Goal: Transaction & Acquisition: Purchase product/service

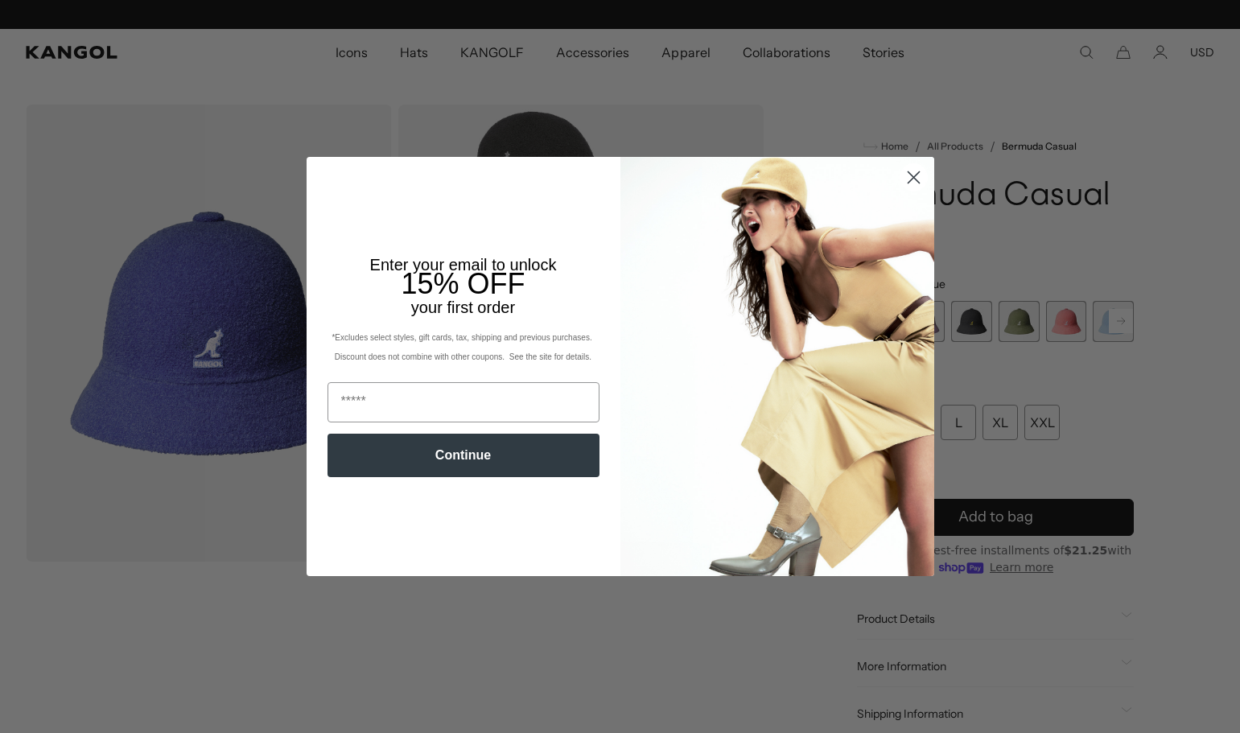
click at [903, 172] on circle "Close dialog" at bounding box center [912, 177] width 27 height 27
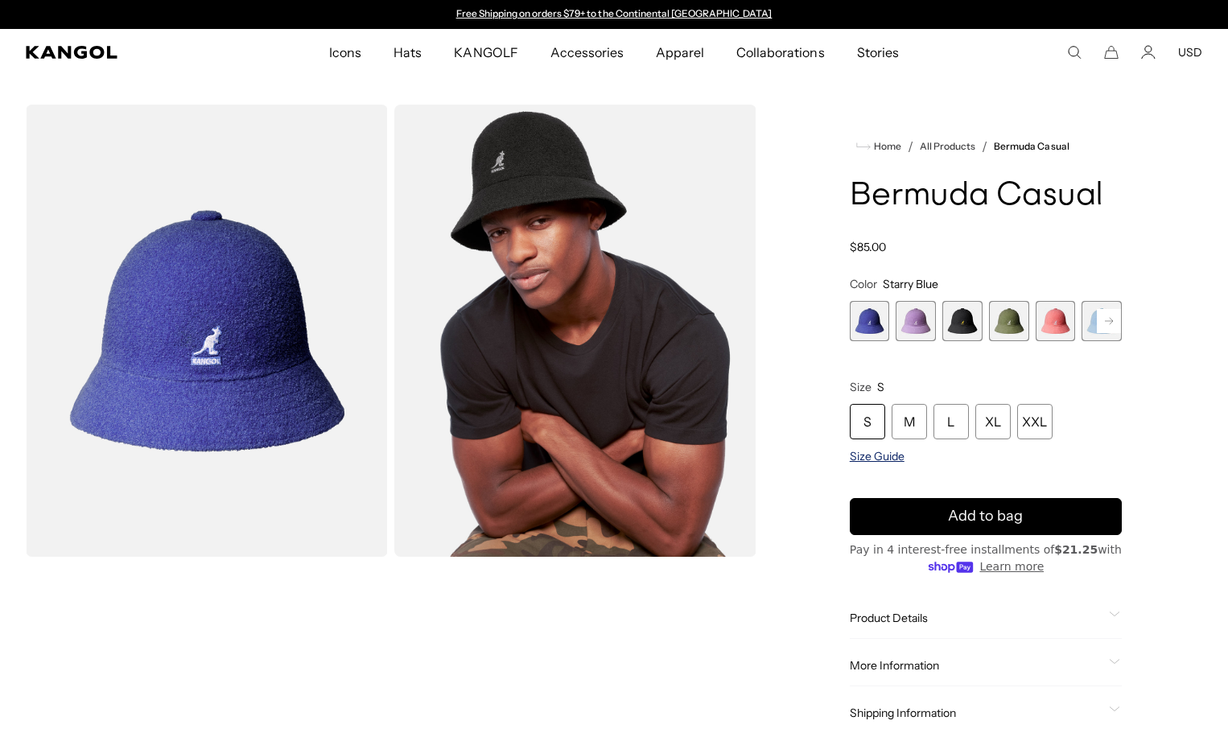
click at [885, 462] on span "Size Guide" at bounding box center [877, 456] width 55 height 14
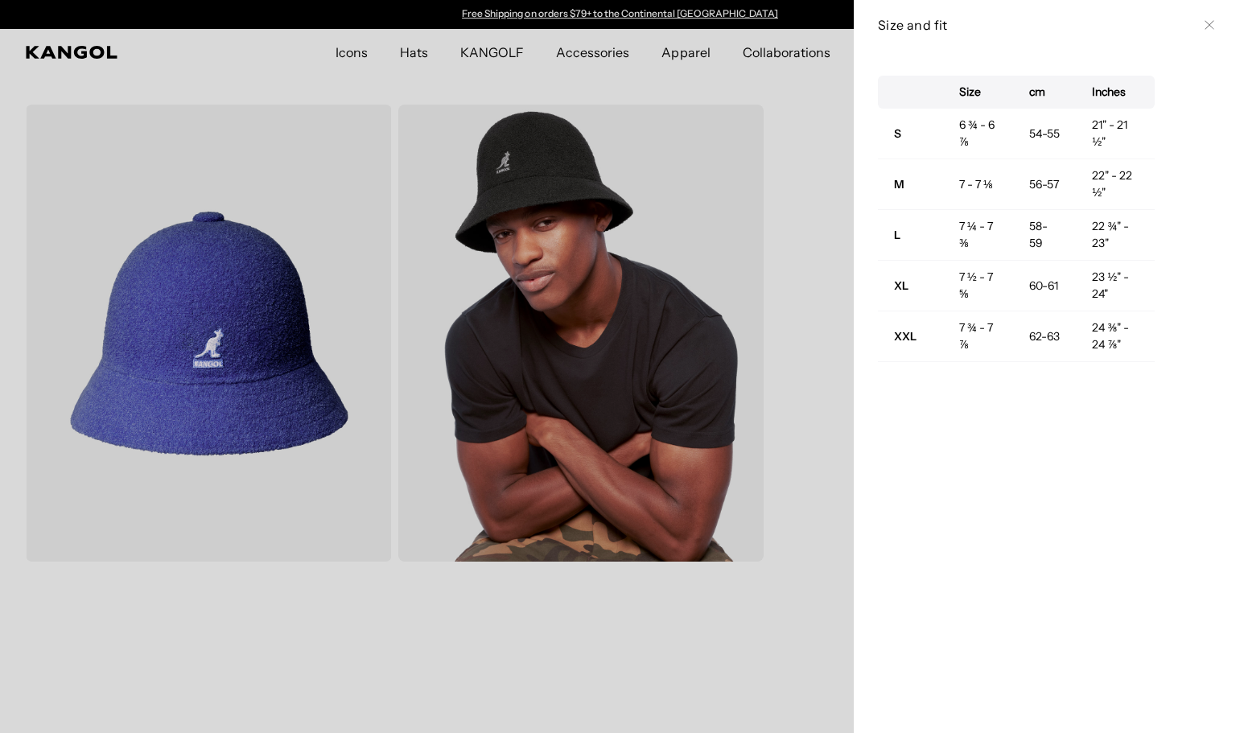
click at [1204, 27] on icon at bounding box center [1208, 25] width 9 height 9
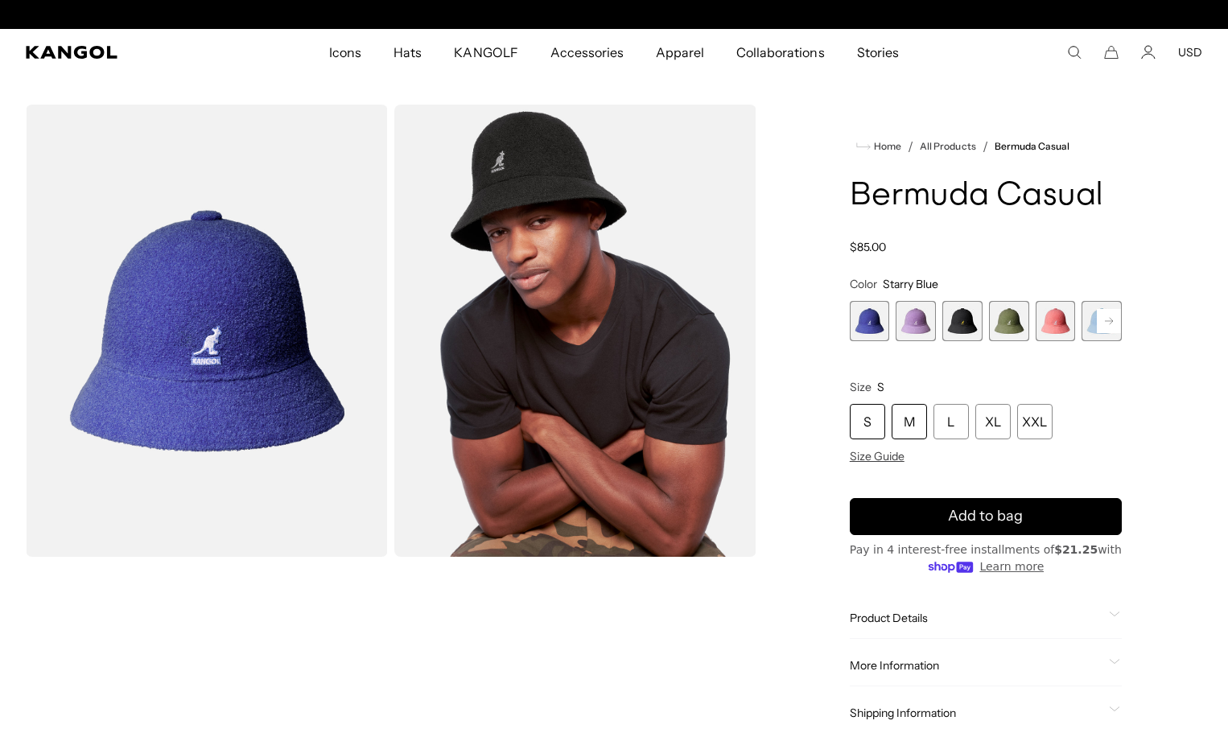
scroll to position [0, 331]
click at [920, 429] on div "M" at bounding box center [908, 421] width 35 height 35
click at [1108, 315] on rect at bounding box center [1109, 321] width 24 height 24
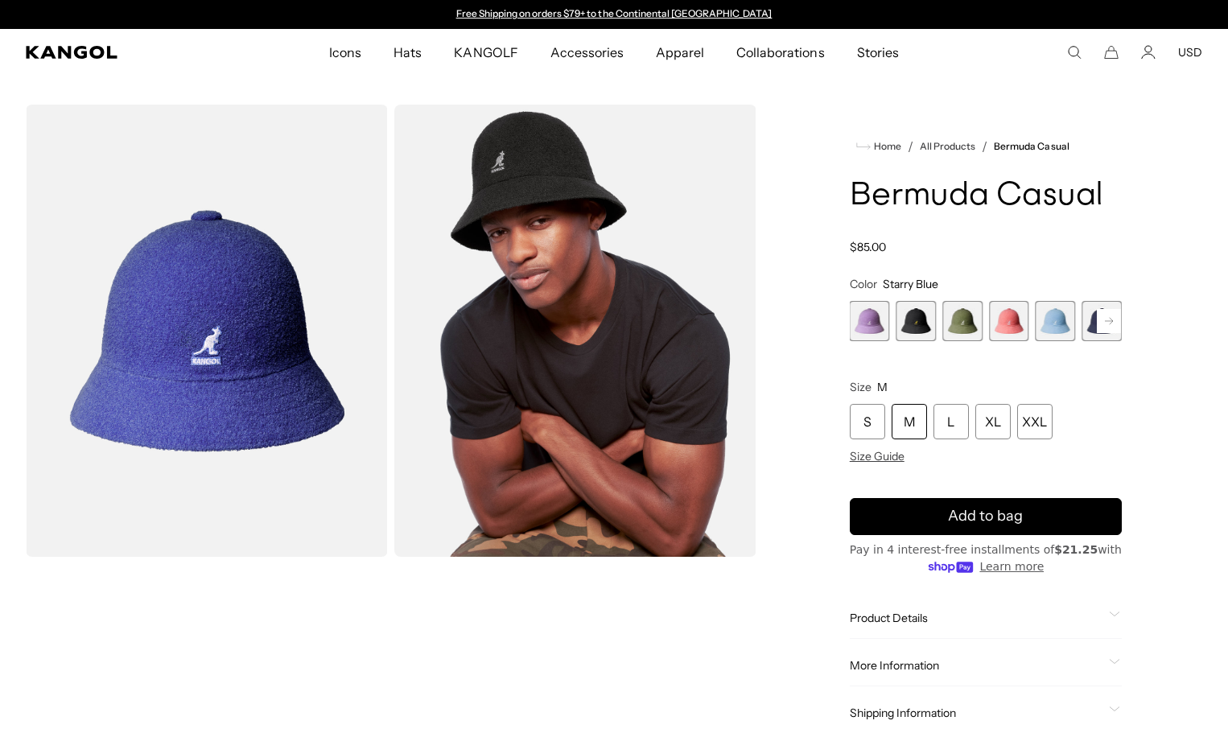
click at [1108, 316] on rect at bounding box center [1109, 321] width 24 height 24
click at [1014, 322] on span "9 of 12" at bounding box center [1009, 321] width 40 height 40
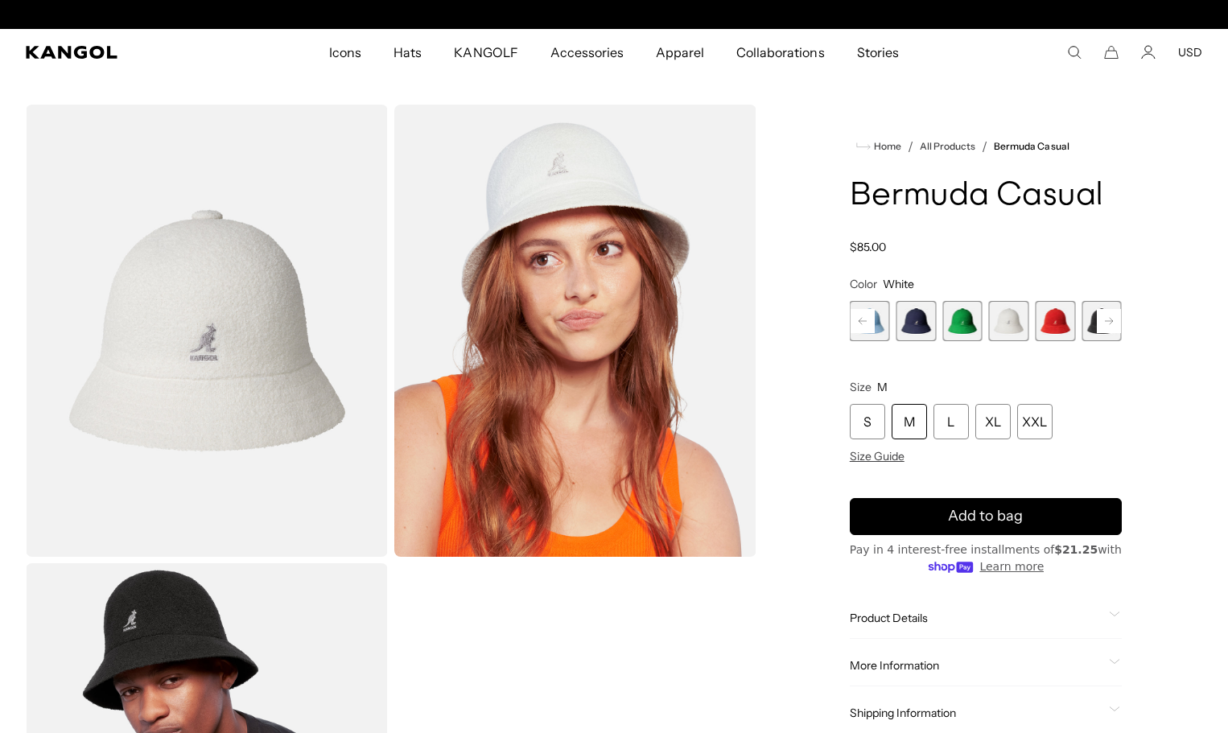
scroll to position [0, 331]
click at [1107, 324] on rect at bounding box center [1109, 321] width 24 height 24
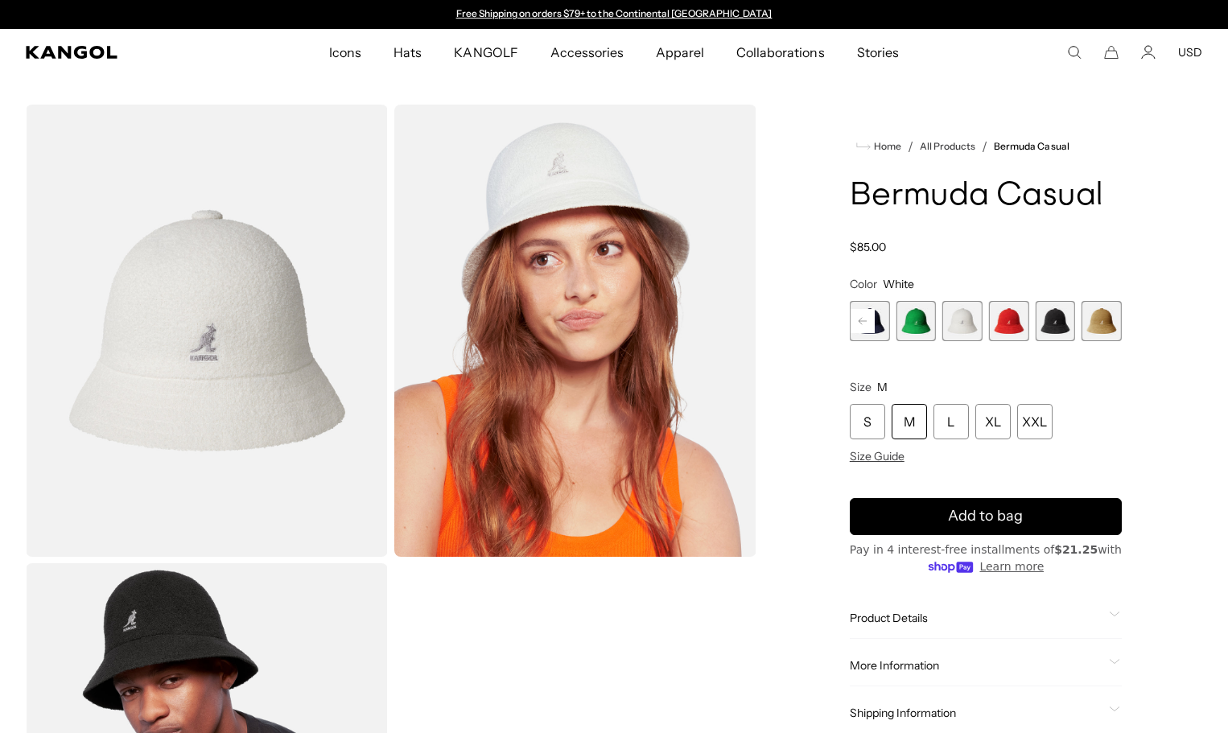
click at [1107, 324] on div "Previous Next Starry Blue Variant sold out or unavailable Digital Lavender Vari…" at bounding box center [986, 321] width 272 height 40
click at [1107, 324] on span "12 of 12" at bounding box center [1101, 321] width 40 height 40
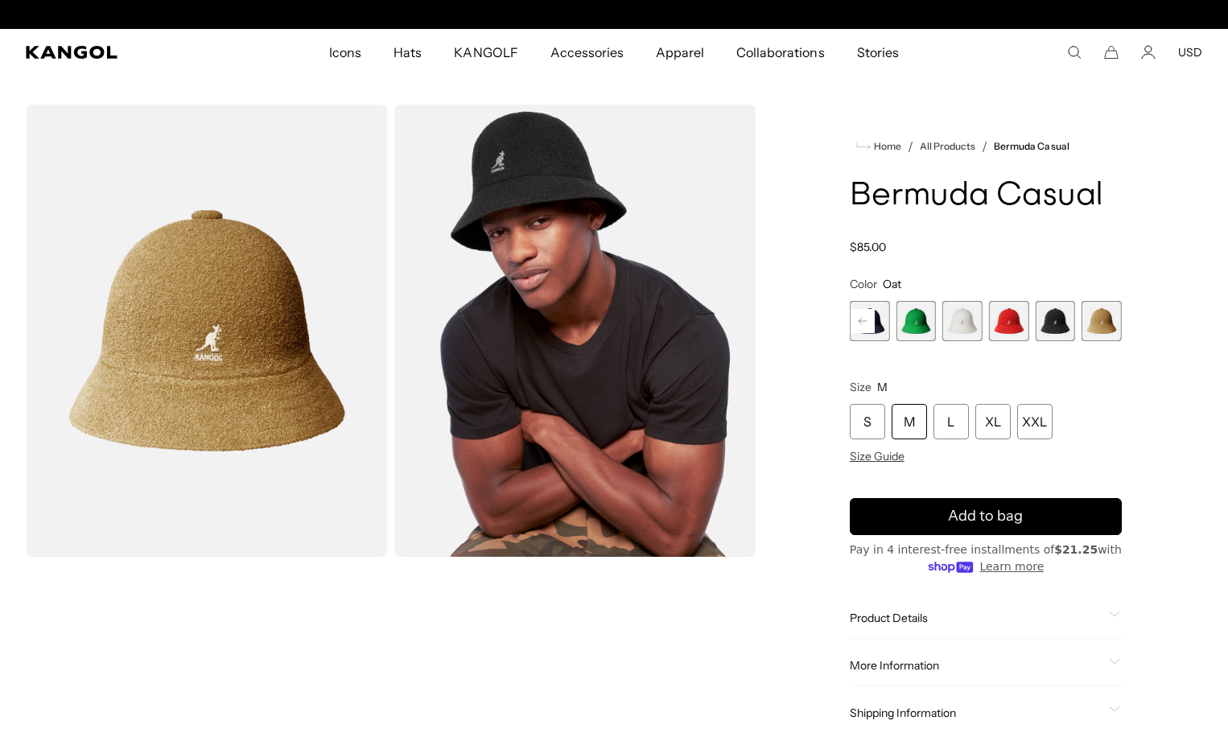
scroll to position [0, 331]
click at [1062, 322] on span "11 of 12" at bounding box center [1055, 321] width 40 height 40
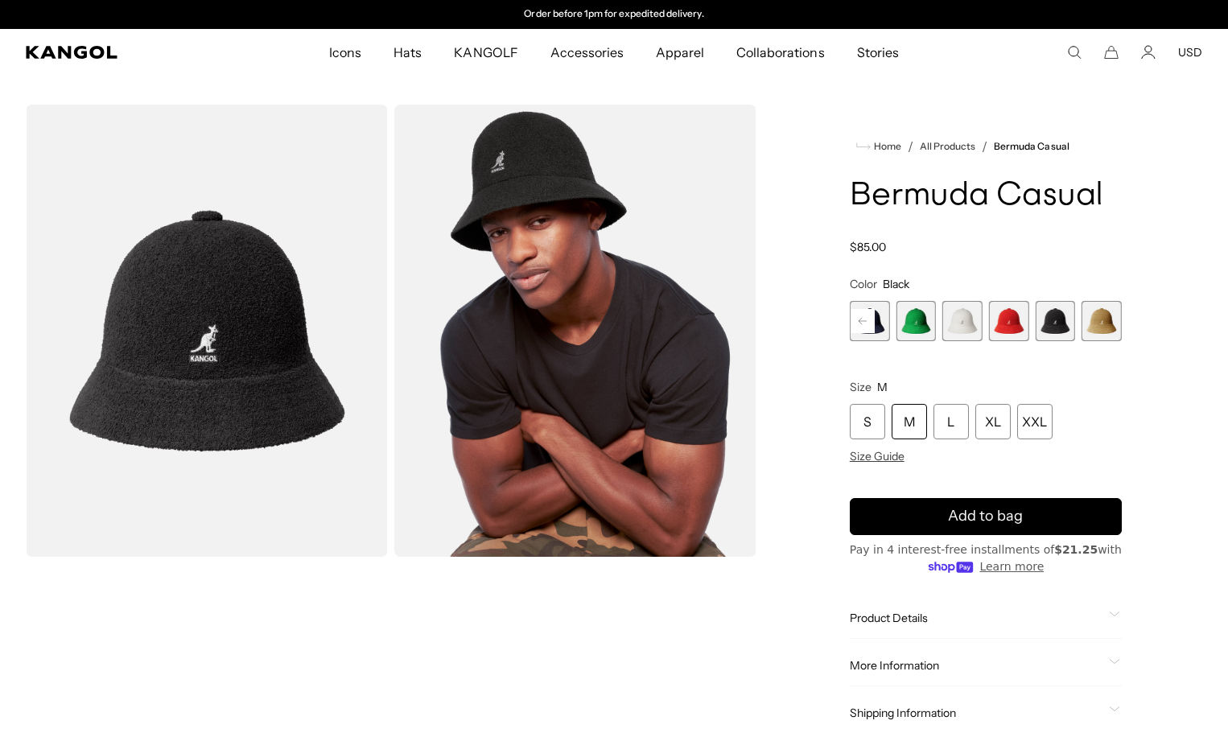
click at [1018, 323] on span "10 of 12" at bounding box center [1009, 321] width 40 height 40
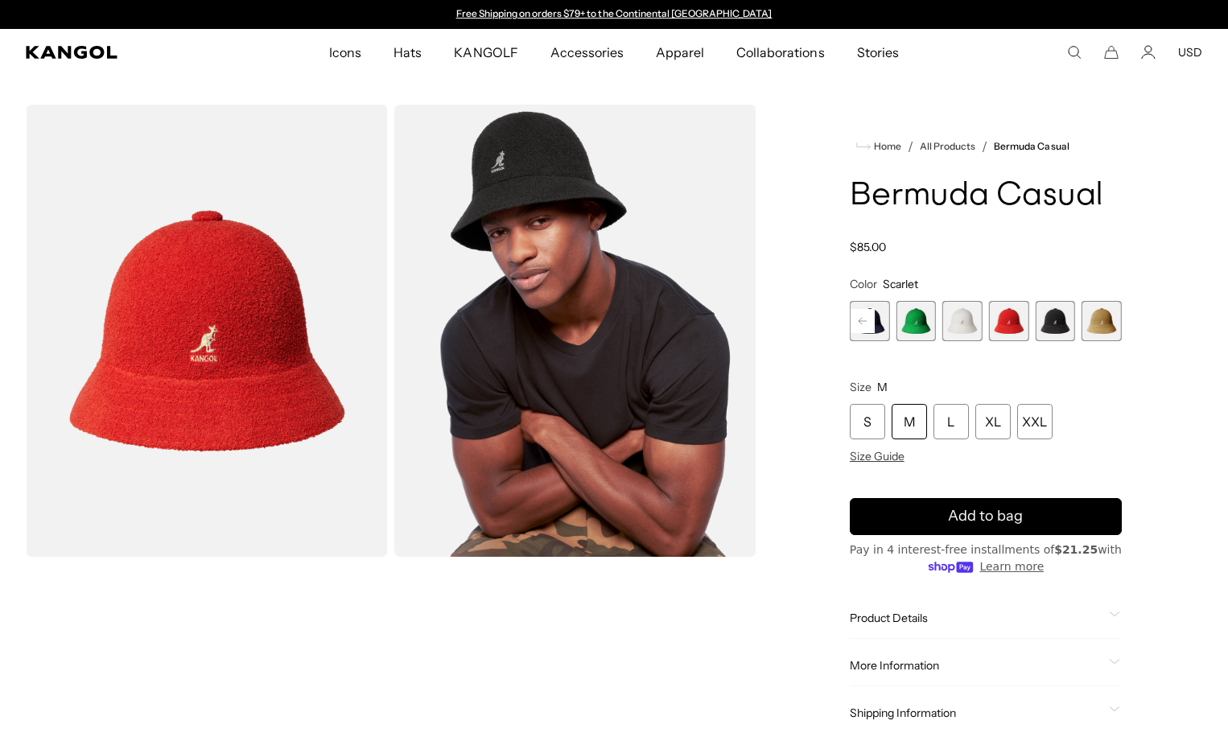
click at [973, 319] on span "9 of 12" at bounding box center [962, 321] width 40 height 40
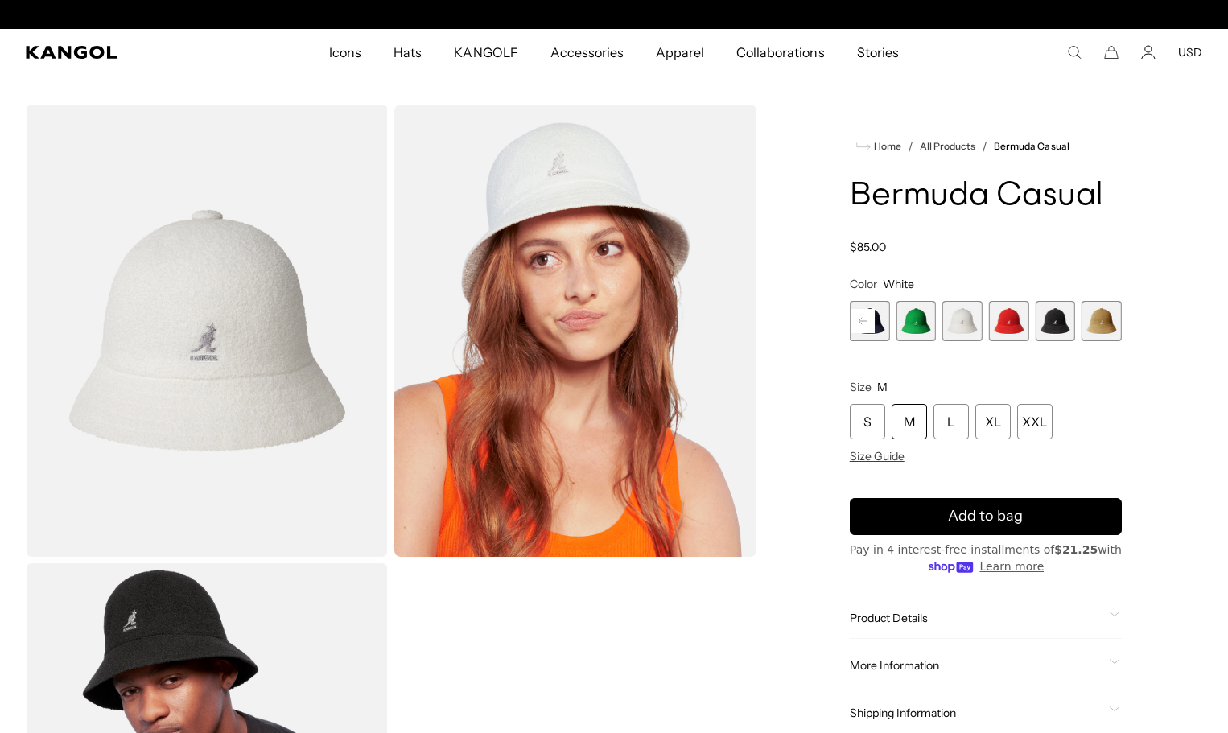
scroll to position [0, 331]
click at [863, 320] on rect at bounding box center [862, 321] width 24 height 24
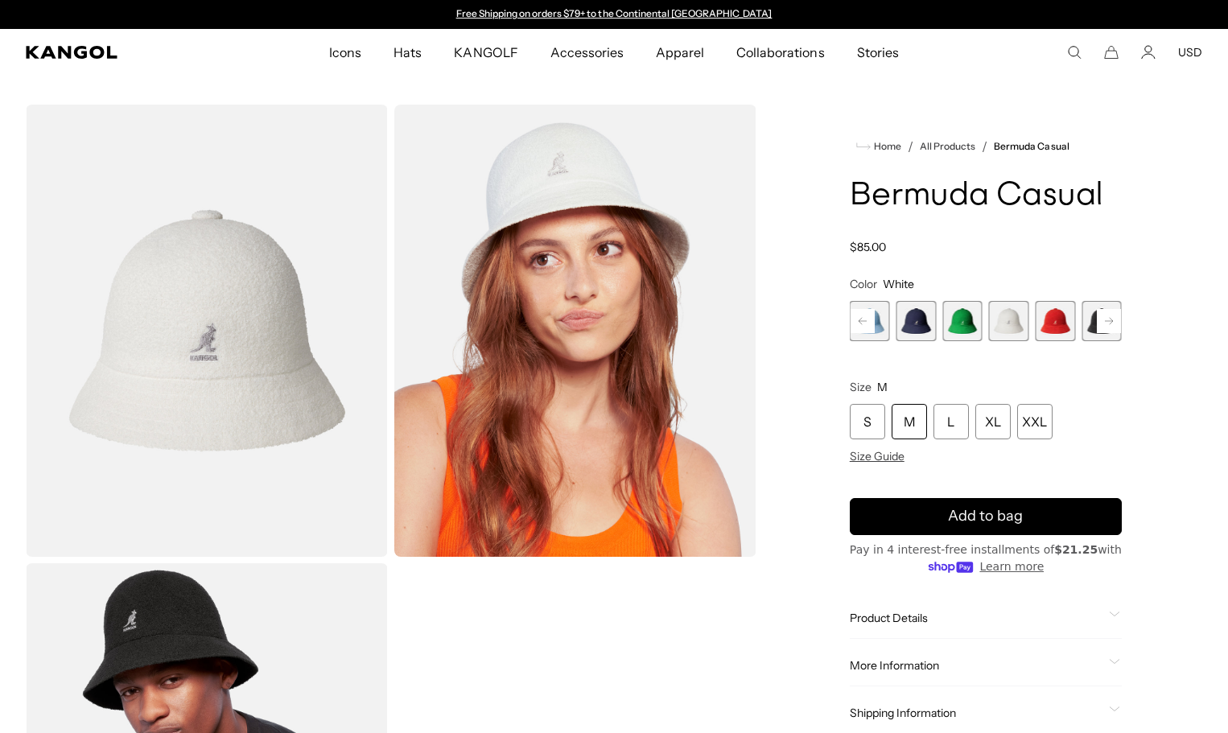
click at [863, 320] on rect at bounding box center [862, 321] width 24 height 24
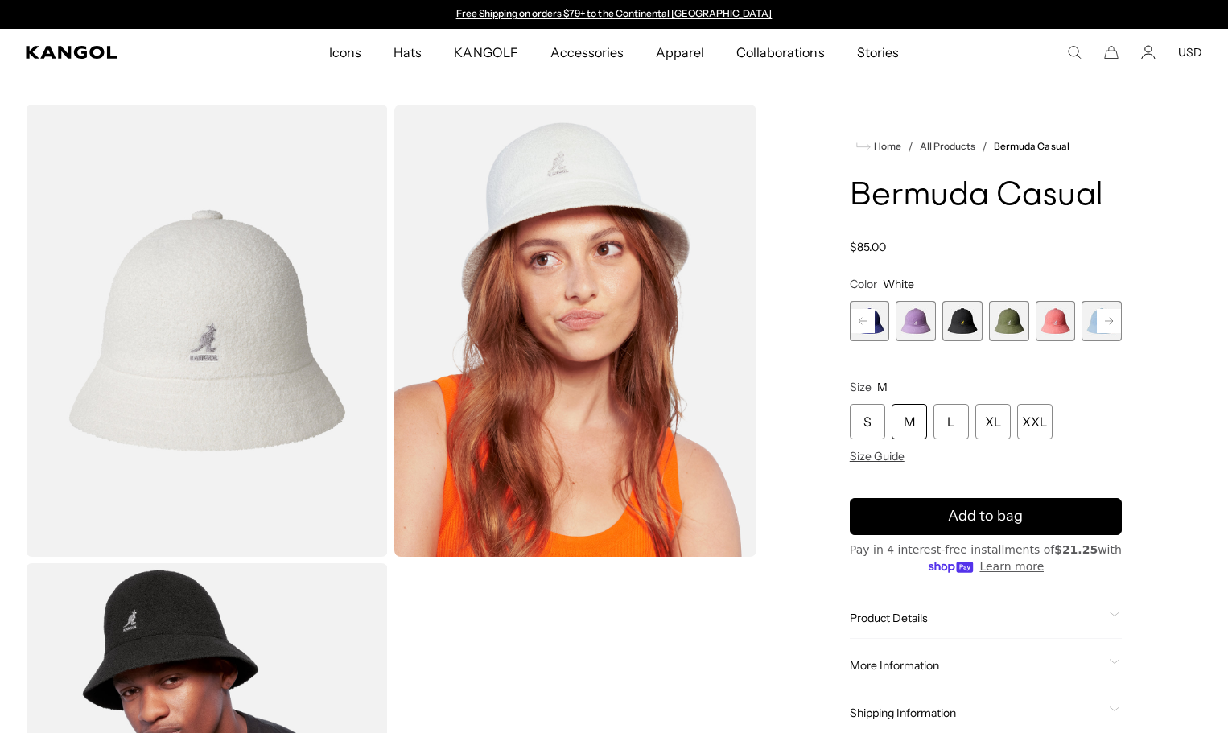
click at [863, 320] on rect at bounding box center [862, 321] width 24 height 24
click at [863, 320] on span "1 of 12" at bounding box center [870, 321] width 40 height 40
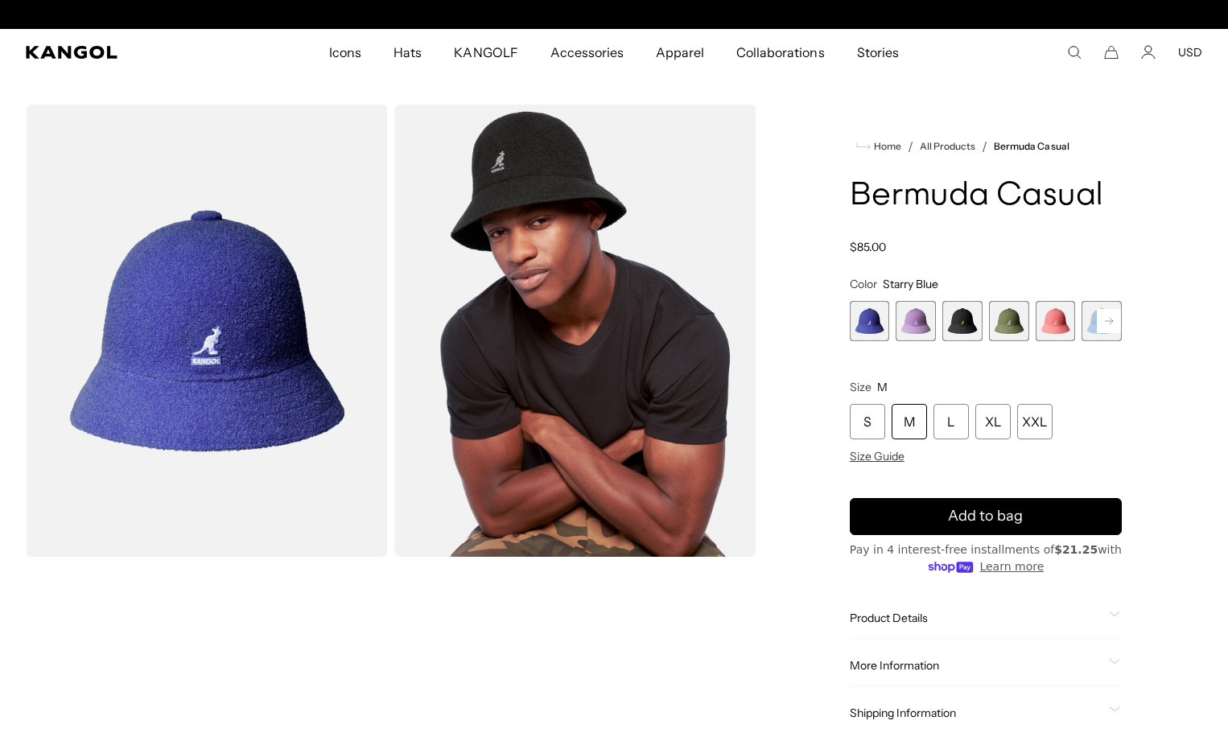
click at [1011, 319] on span "4 of 12" at bounding box center [1009, 321] width 40 height 40
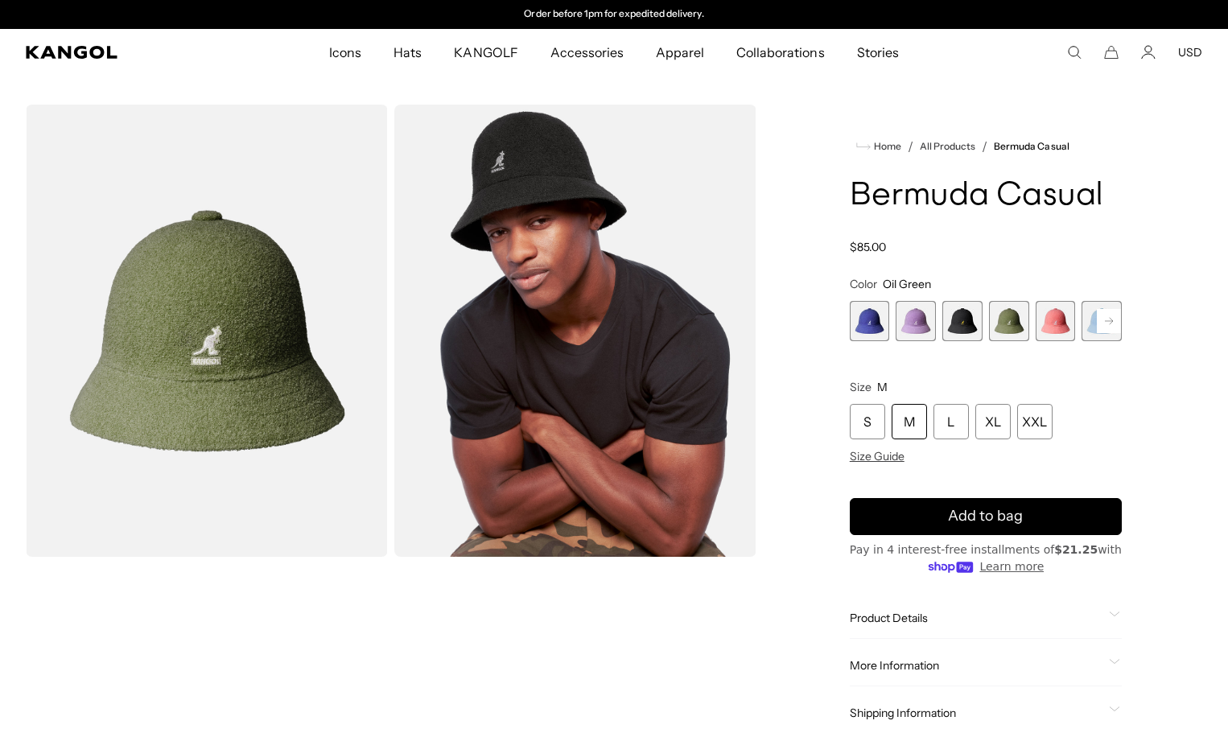
click at [1057, 330] on span "5 of 12" at bounding box center [1055, 321] width 40 height 40
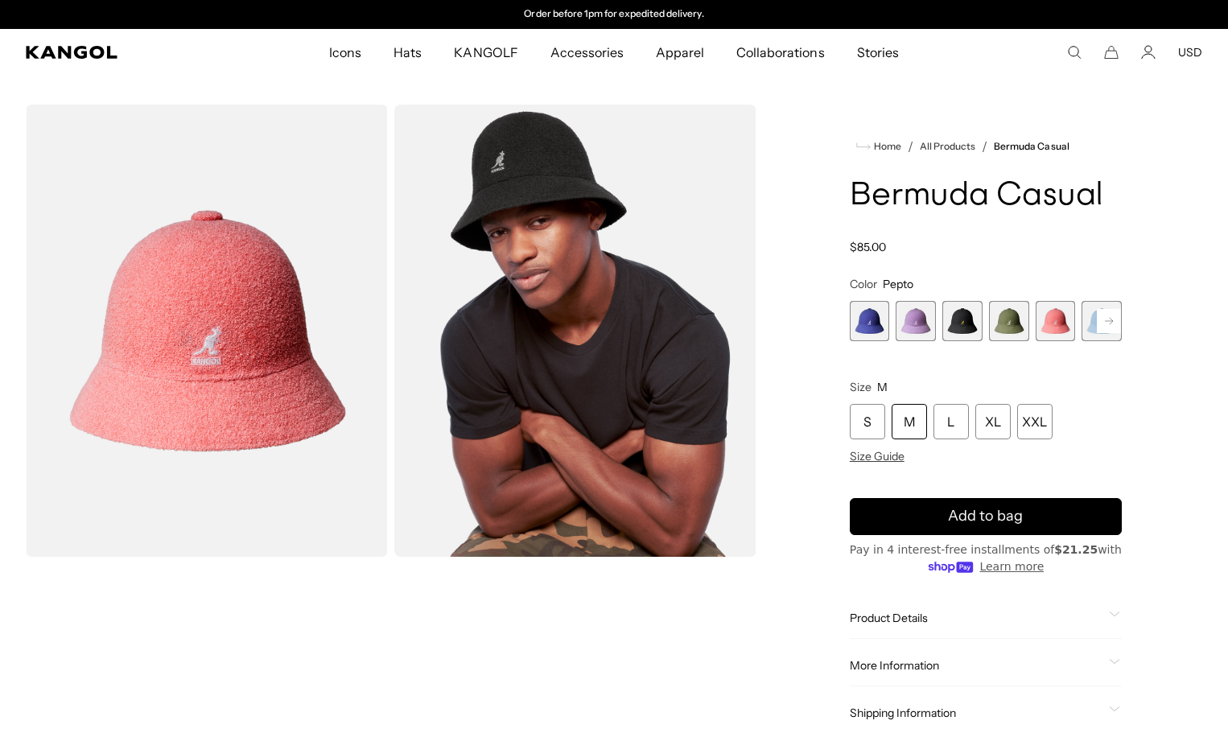
click at [1096, 329] on button "Next" at bounding box center [1109, 321] width 26 height 26
click at [1111, 316] on rect at bounding box center [1109, 321] width 24 height 24
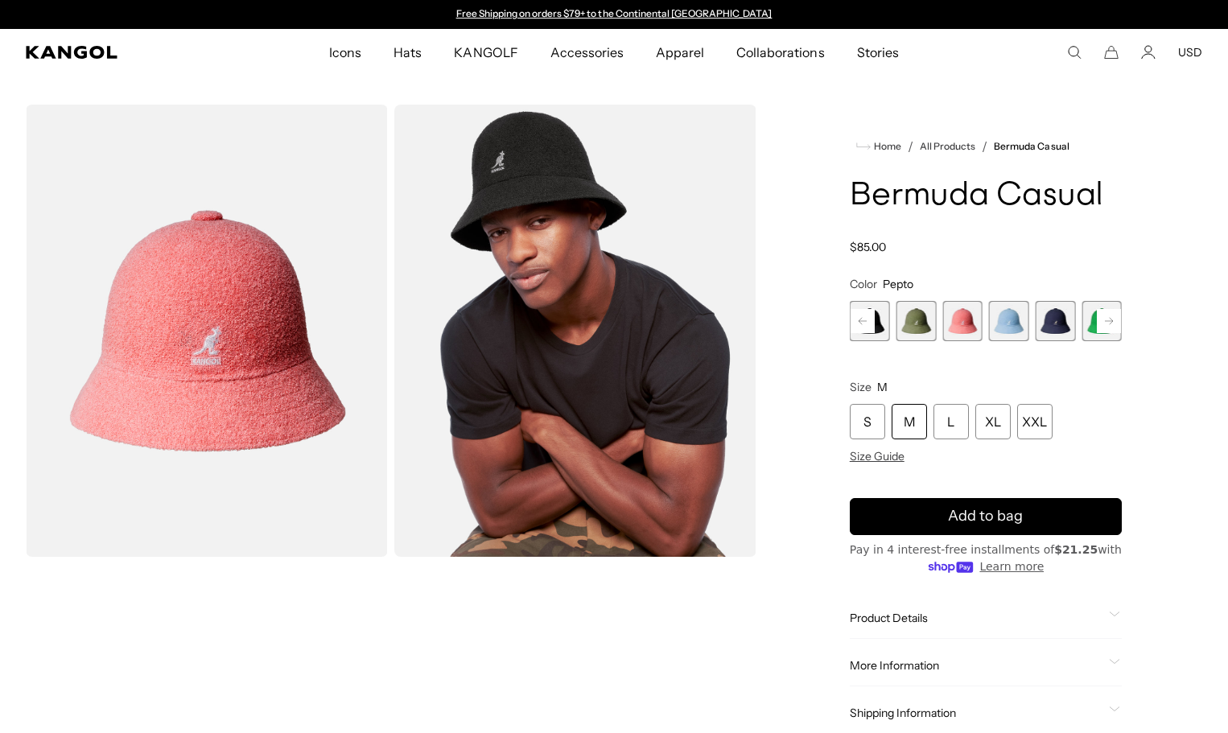
click at [1111, 316] on rect at bounding box center [1109, 321] width 24 height 24
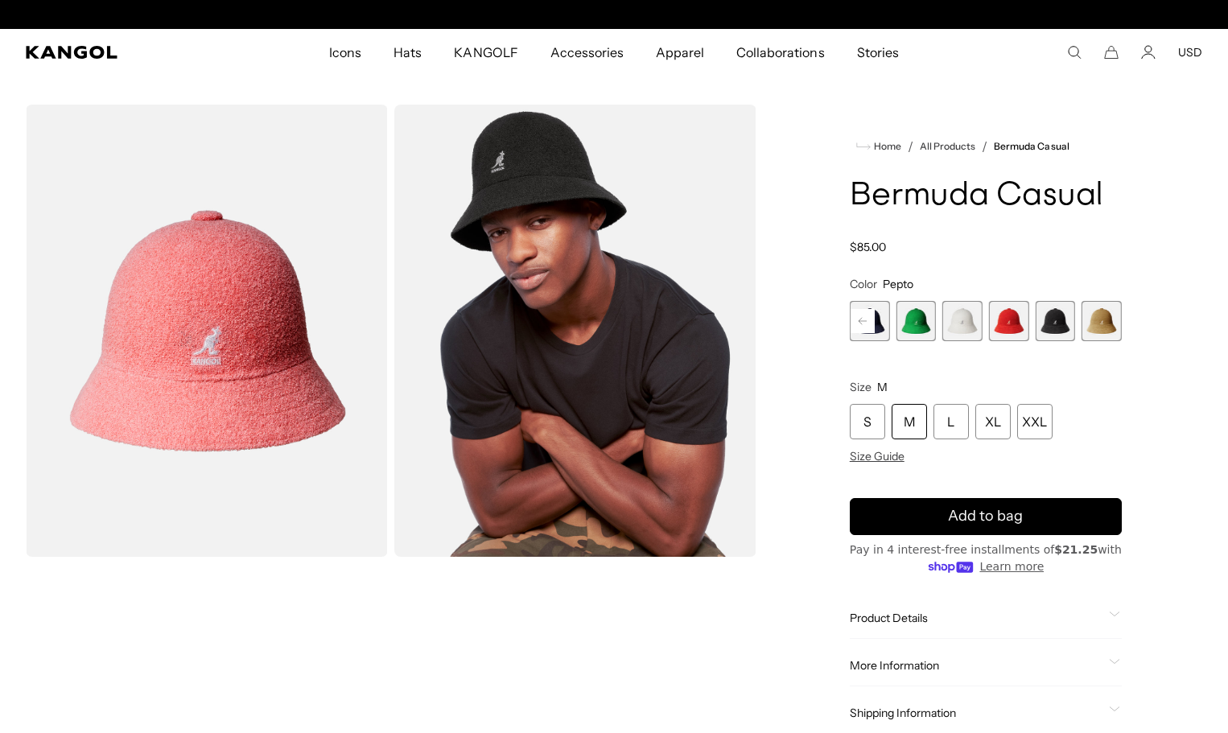
scroll to position [0, 331]
click at [920, 323] on span "8 of 12" at bounding box center [915, 321] width 40 height 40
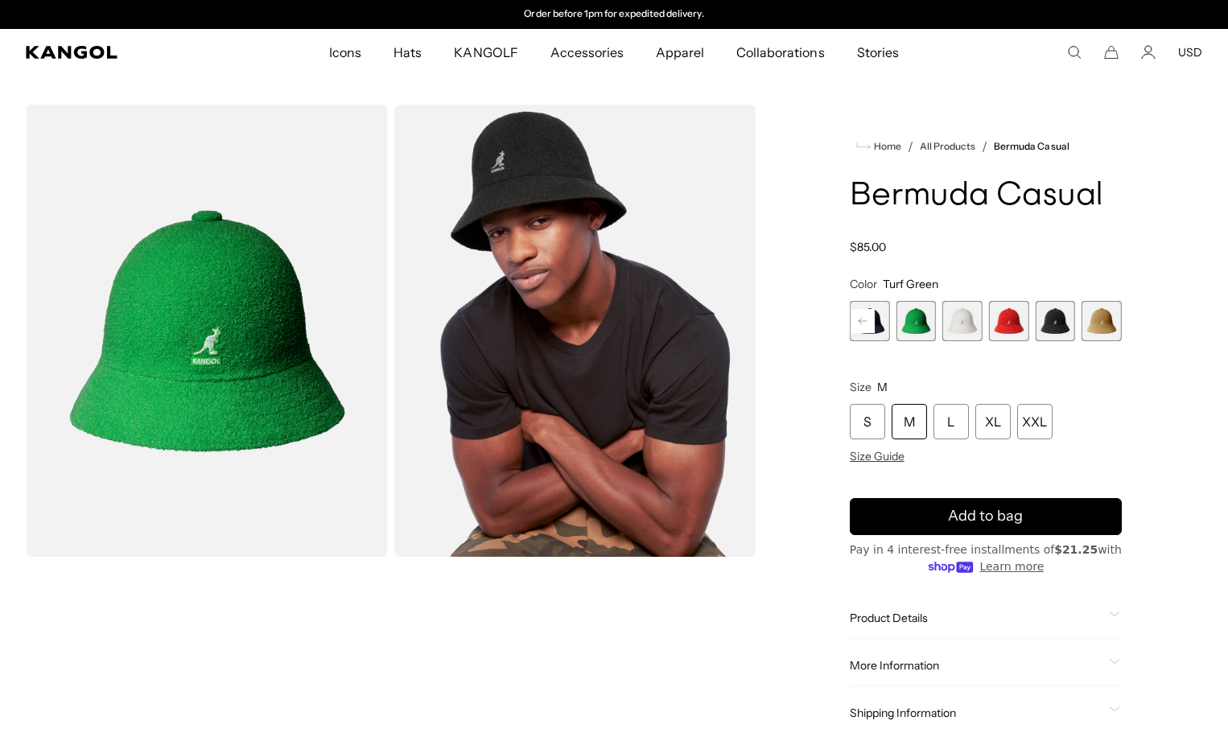
click at [954, 325] on span "9 of 12" at bounding box center [962, 321] width 40 height 40
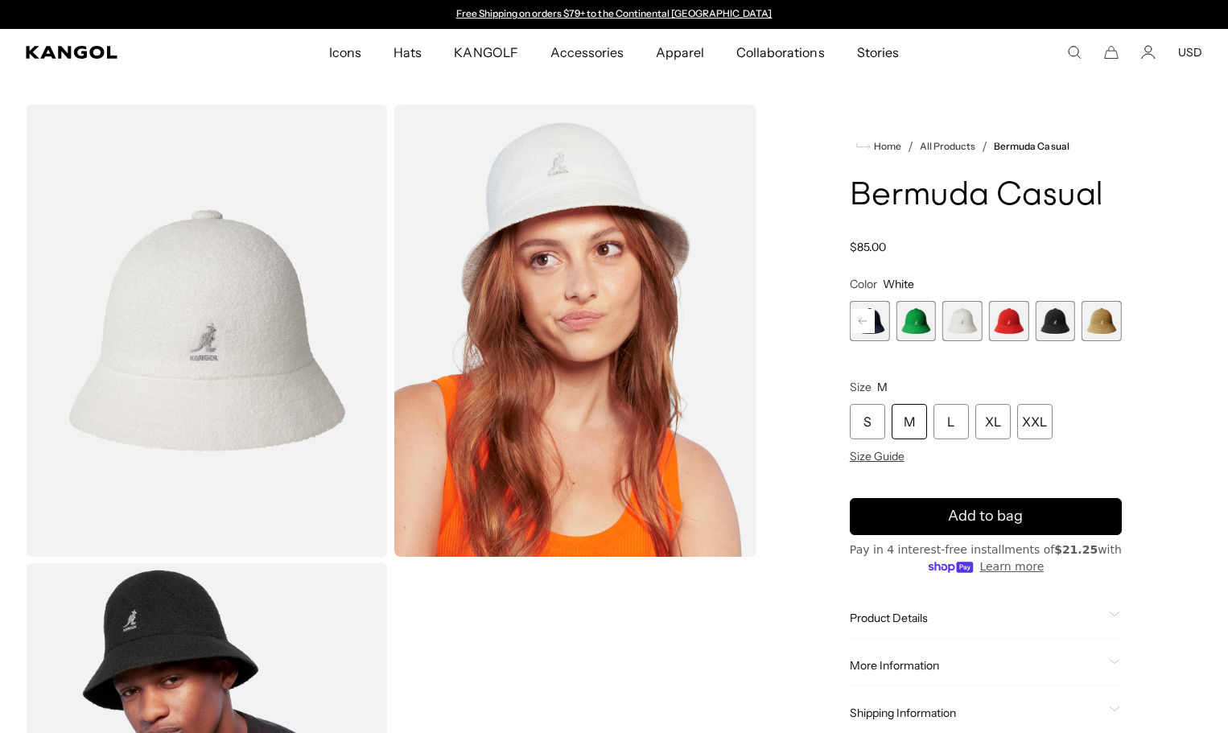
click at [1013, 329] on span "10 of 12" at bounding box center [1009, 321] width 40 height 40
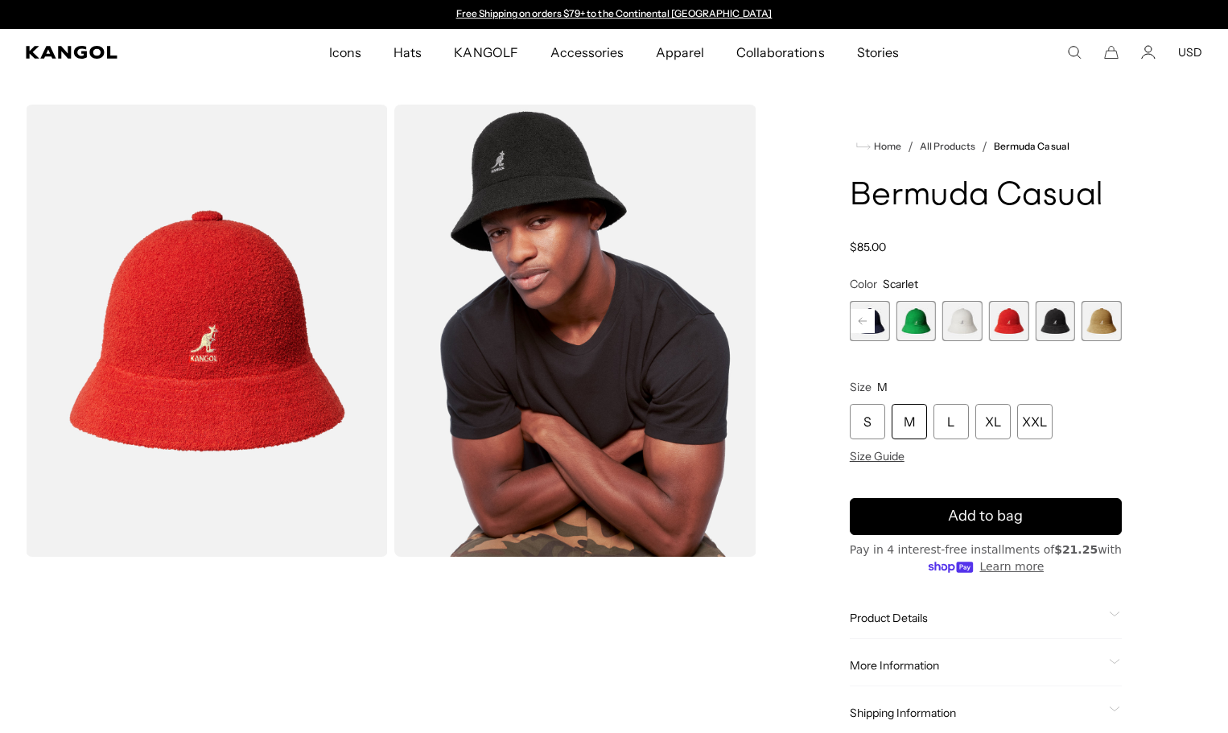
click at [1097, 319] on span "12 of 12" at bounding box center [1101, 321] width 40 height 40
